Goal: Navigation & Orientation: Find specific page/section

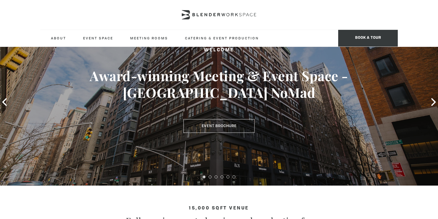
scroll to position [43, 0]
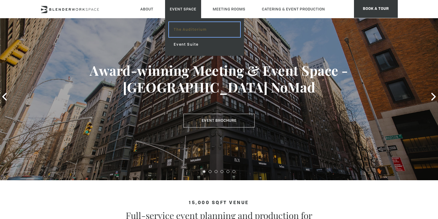
click at [177, 31] on link "The Auditorium" at bounding box center [204, 29] width 71 height 15
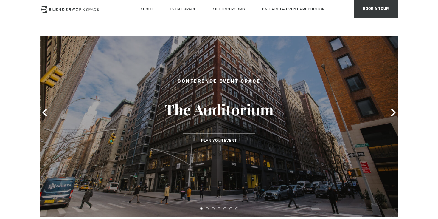
scroll to position [23, 0]
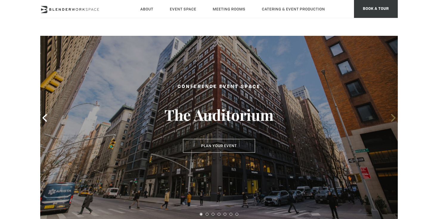
click at [394, 119] on icon at bounding box center [393, 118] width 8 height 8
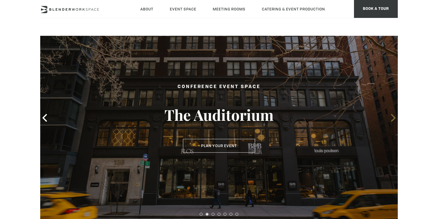
click at [394, 119] on icon at bounding box center [393, 118] width 8 height 8
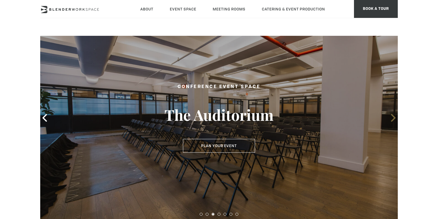
click at [394, 119] on icon at bounding box center [393, 118] width 8 height 8
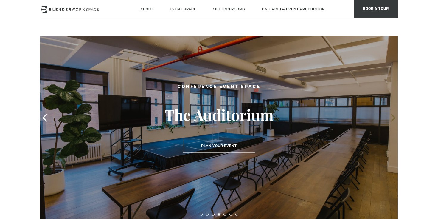
click at [394, 119] on icon at bounding box center [393, 118] width 8 height 8
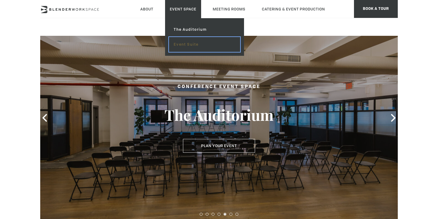
click at [186, 45] on link "Event Suite" at bounding box center [204, 44] width 71 height 15
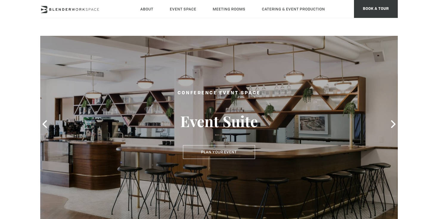
scroll to position [24, 0]
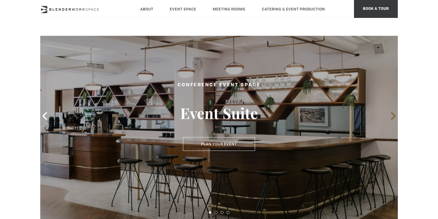
click at [391, 117] on icon at bounding box center [393, 116] width 8 height 8
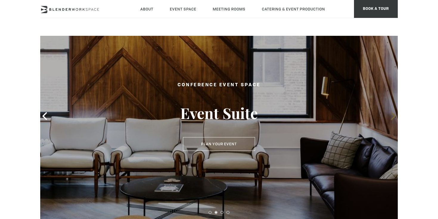
click at [391, 117] on icon at bounding box center [393, 116] width 8 height 8
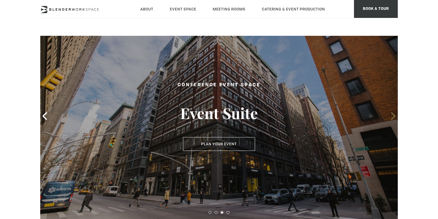
click at [391, 117] on icon at bounding box center [393, 116] width 8 height 8
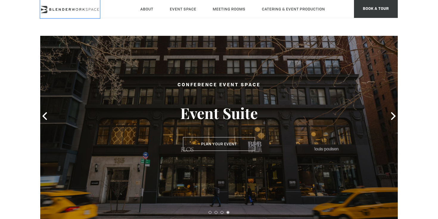
click at [58, 9] on icon at bounding box center [70, 9] width 60 height 7
